Goal: Task Accomplishment & Management: Use online tool/utility

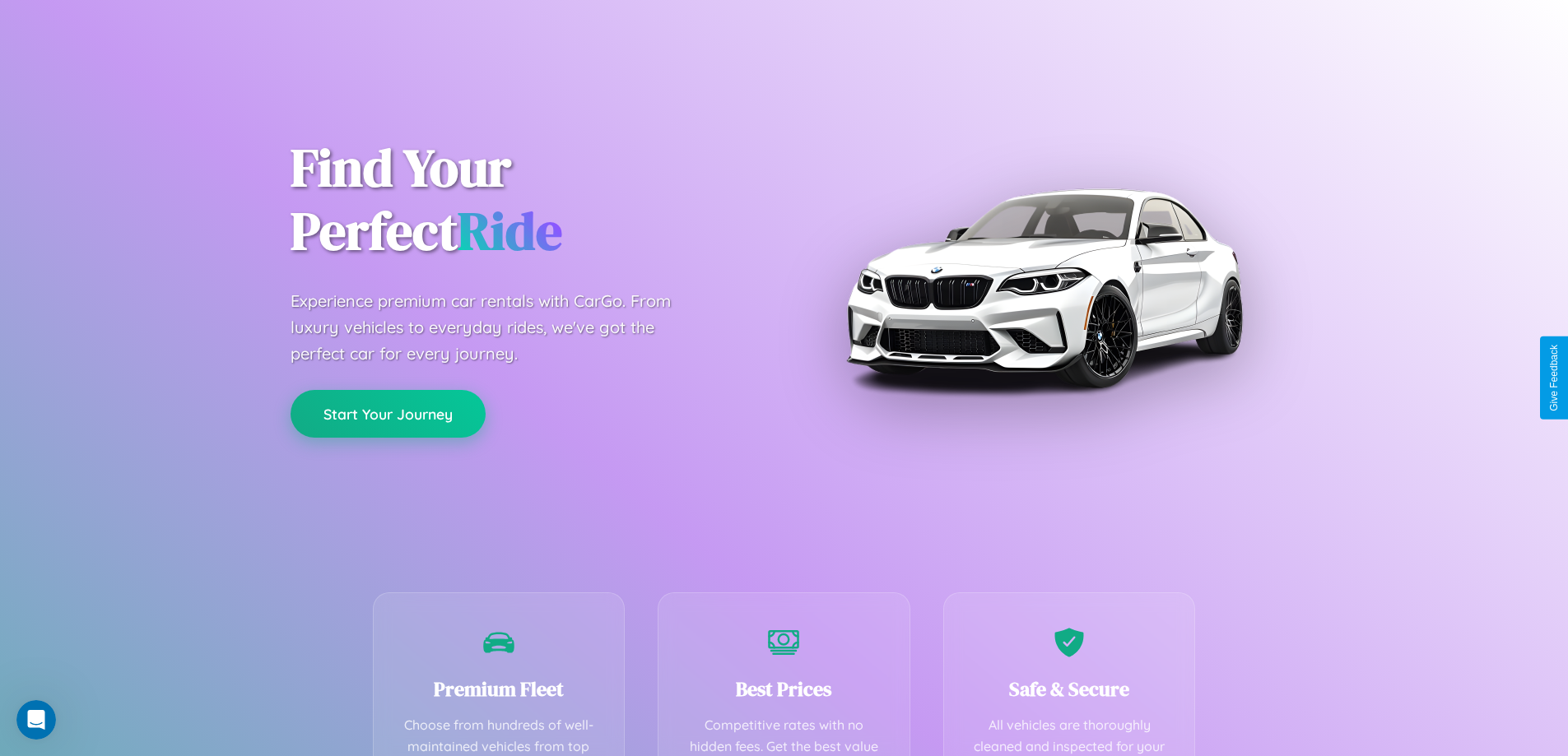
click at [388, 414] on button "Start Your Journey" at bounding box center [387, 414] width 195 height 48
click at [388, 413] on button "Start Your Journey" at bounding box center [387, 414] width 195 height 48
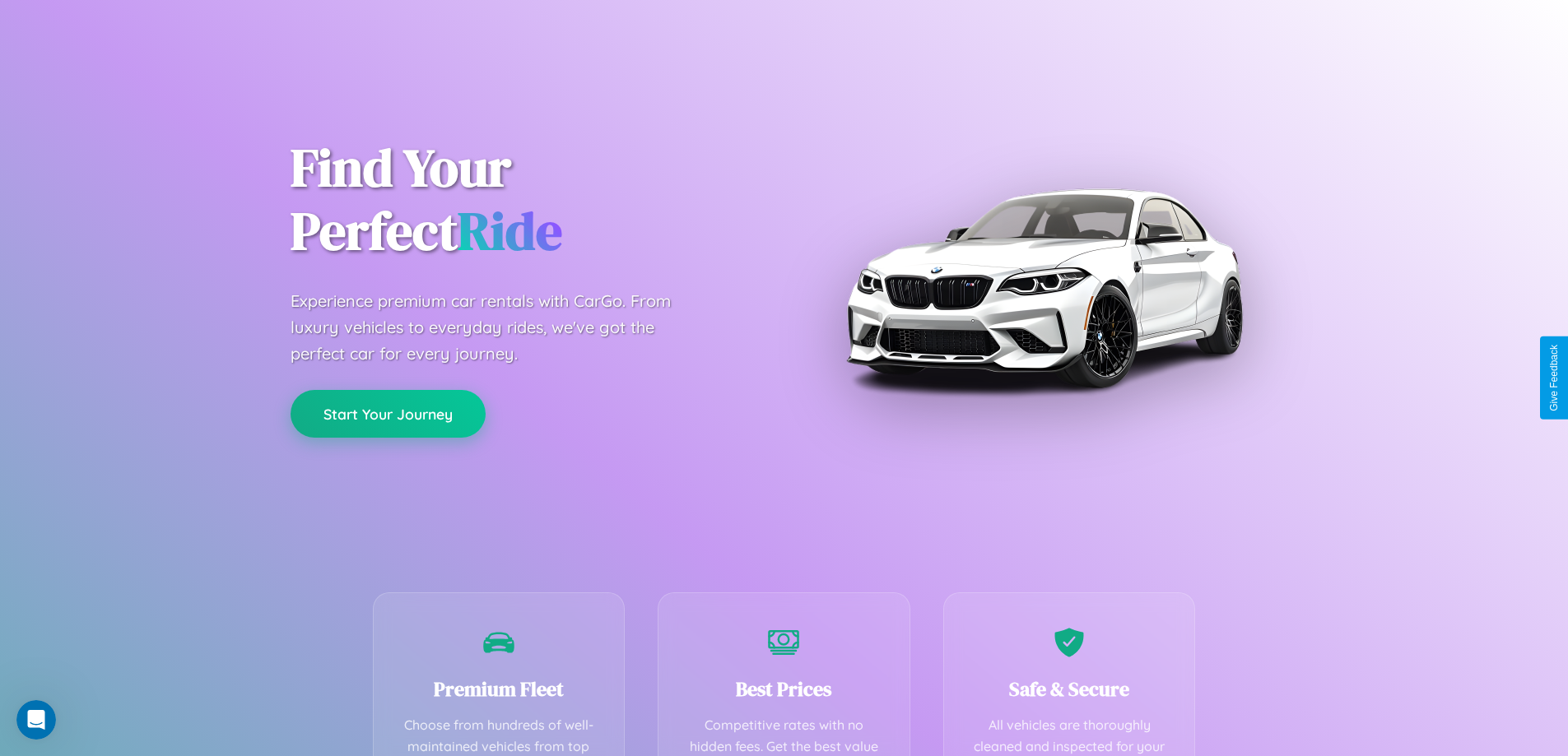
click at [388, 413] on button "Start Your Journey" at bounding box center [387, 414] width 195 height 48
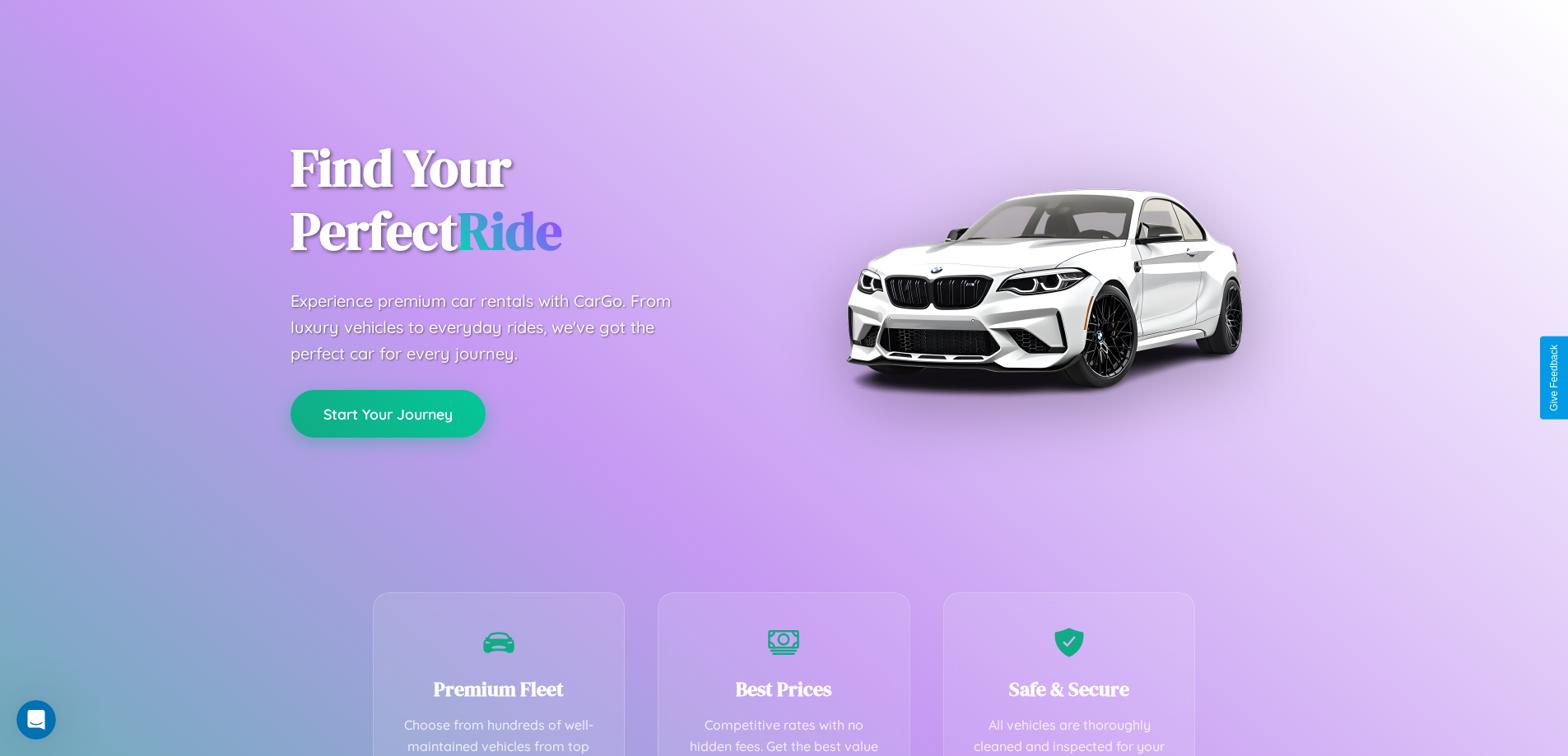
click at [388, 413] on button "Start Your Journey" at bounding box center [387, 414] width 195 height 48
